Goal: Transaction & Acquisition: Download file/media

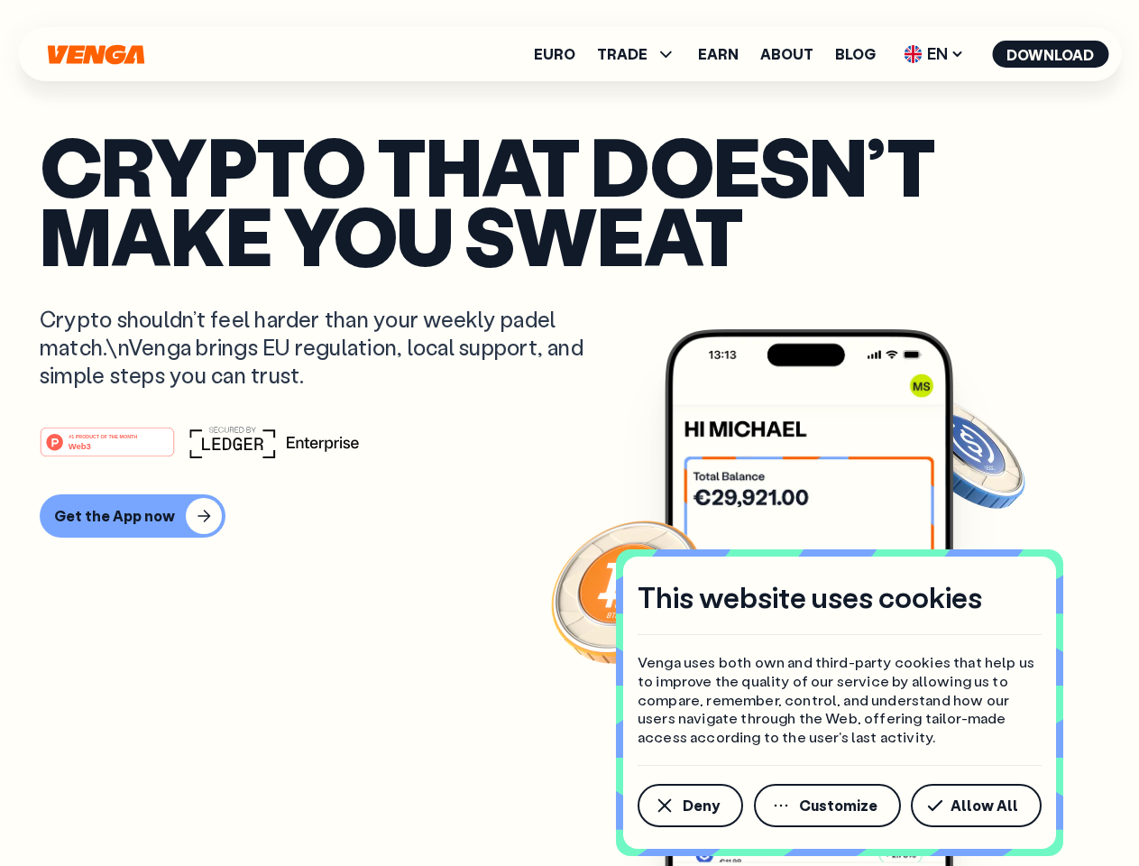
click at [569, 433] on div "#1 PRODUCT OF THE MONTH Web3" at bounding box center [570, 442] width 1060 height 32
click at [689, 806] on span "Deny" at bounding box center [701, 805] width 37 height 14
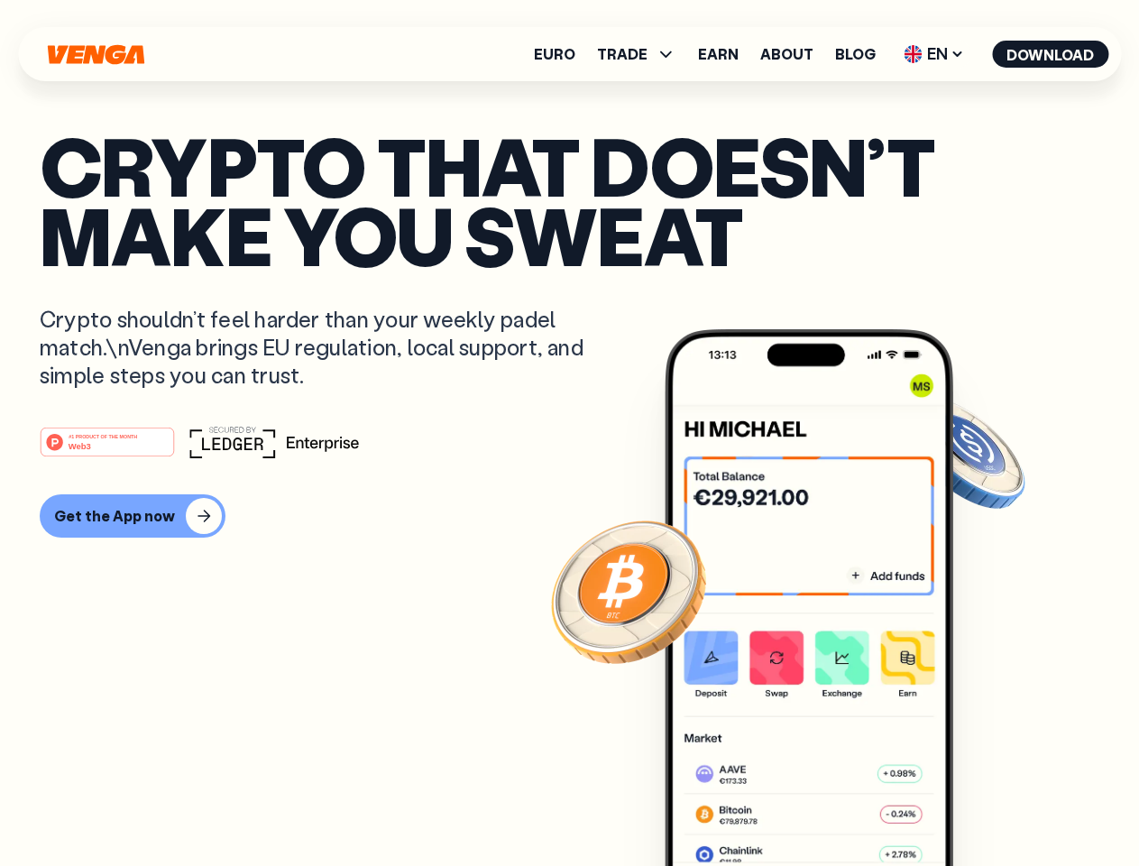
click at [829, 806] on img at bounding box center [809, 631] width 289 height 604
click at [980, 806] on article "Crypto that doesn’t make you sweat Crypto shouldn’t feel harder than your weekl…" at bounding box center [570, 469] width 1060 height 677
click at [642, 54] on span "TRADE" at bounding box center [622, 54] width 51 height 14
click at [935, 54] on span "EN" at bounding box center [934, 54] width 73 height 29
click at [1051, 54] on button "Download" at bounding box center [1050, 54] width 116 height 27
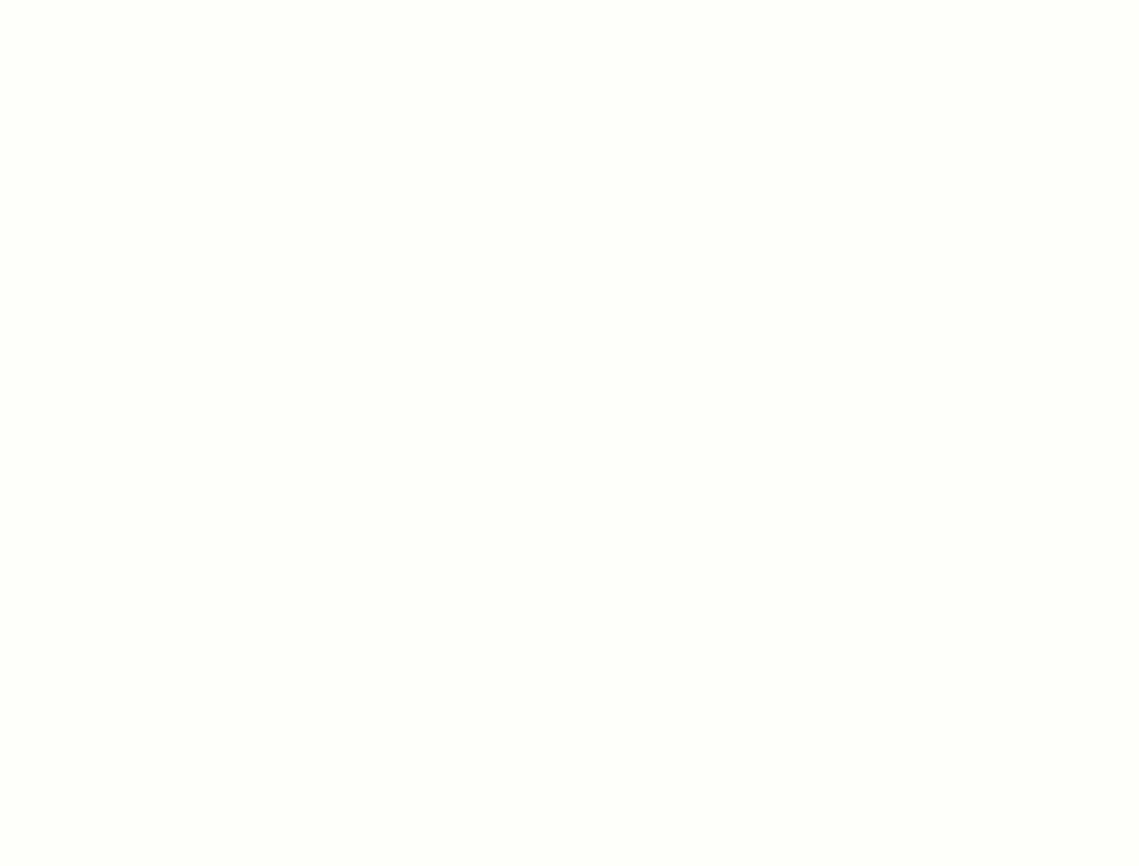
click at [130, 0] on html "This website uses cookies Venga uses both own and third-party cookies that help…" at bounding box center [569, 0] width 1139 height 0
click at [110, 0] on html "This website uses cookies Venga uses both own and third-party cookies that help…" at bounding box center [569, 0] width 1139 height 0
